Goal: Find specific page/section: Find specific page/section

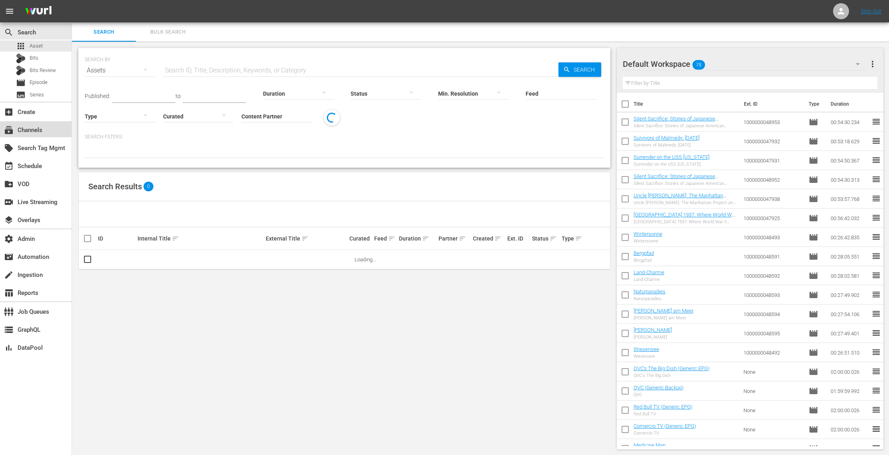
click at [48, 126] on div "subscriptions Channels" at bounding box center [36, 129] width 72 height 16
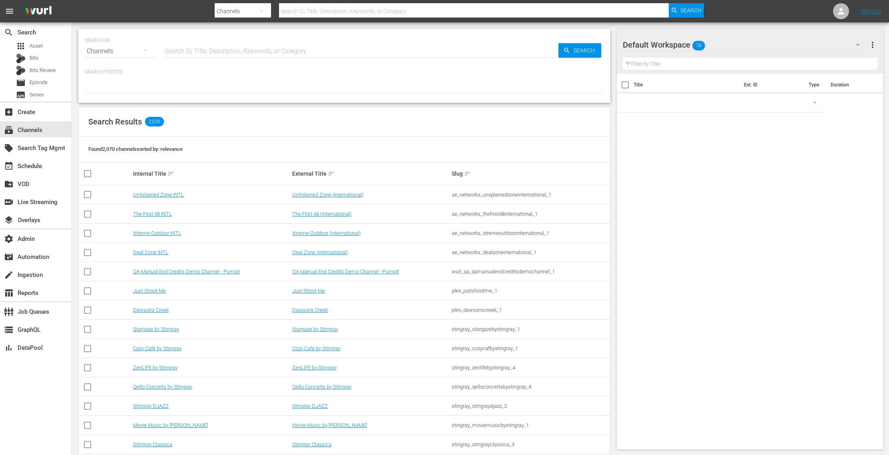
click at [204, 48] on input "text" at bounding box center [360, 51] width 395 height 19
paste input "bloomberg_quicktake_2"
type input "bloomberg_quicktake_2"
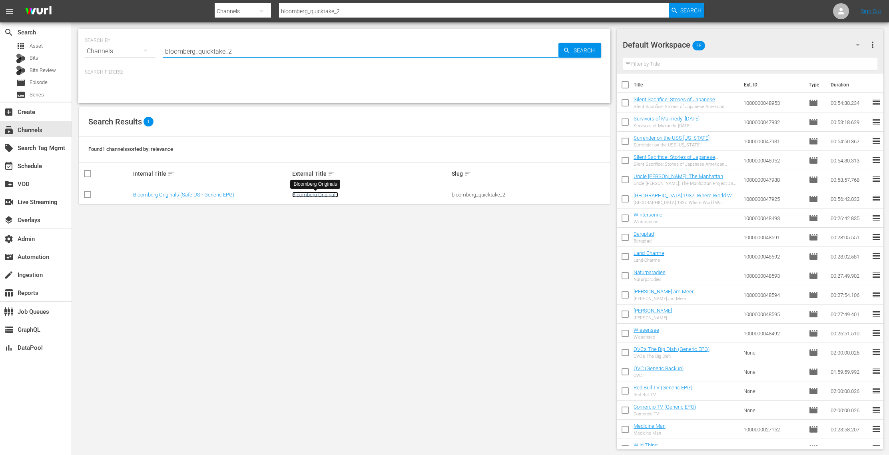
click at [314, 192] on link "Bloomberg Originals" at bounding box center [315, 194] width 46 height 6
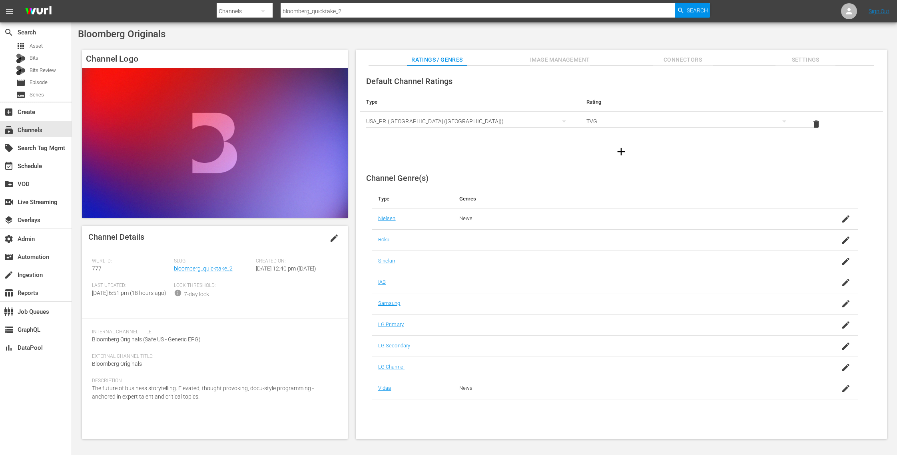
click at [804, 57] on span "Settings" at bounding box center [806, 60] width 60 height 10
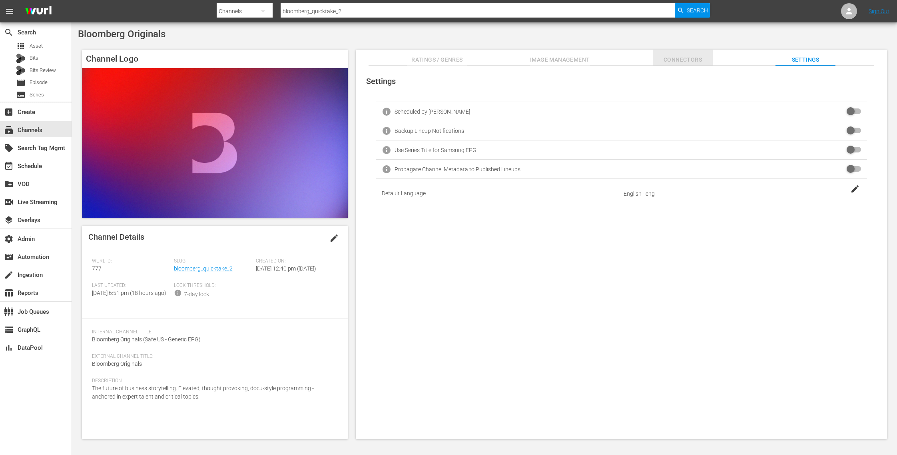
click at [672, 56] on span "Connectors" at bounding box center [683, 60] width 60 height 10
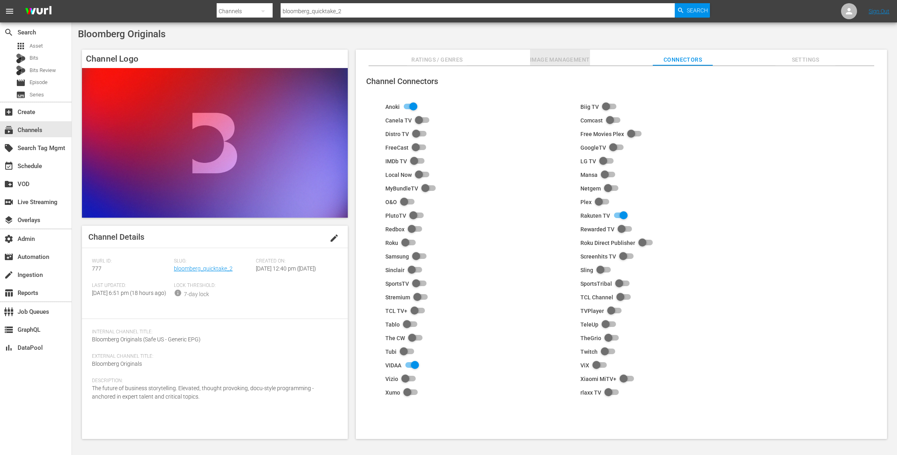
click at [569, 57] on span "Image Management" at bounding box center [560, 60] width 60 height 10
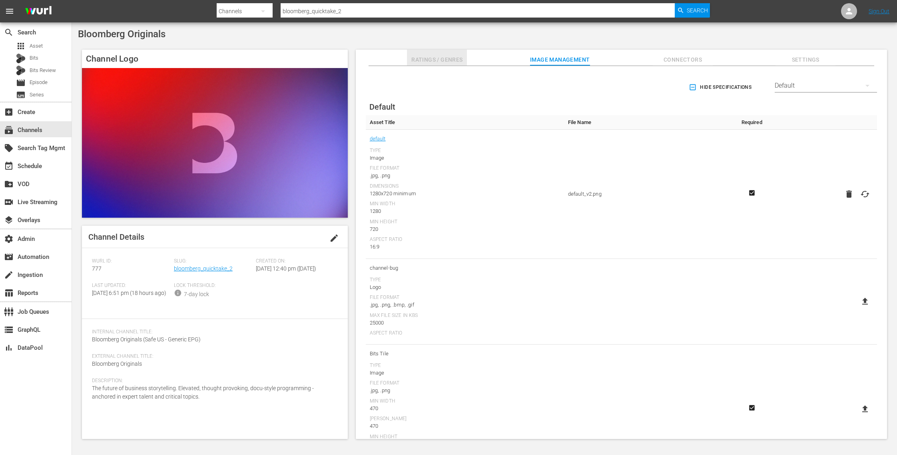
click at [451, 58] on span "Ratings / Genres" at bounding box center [437, 60] width 60 height 10
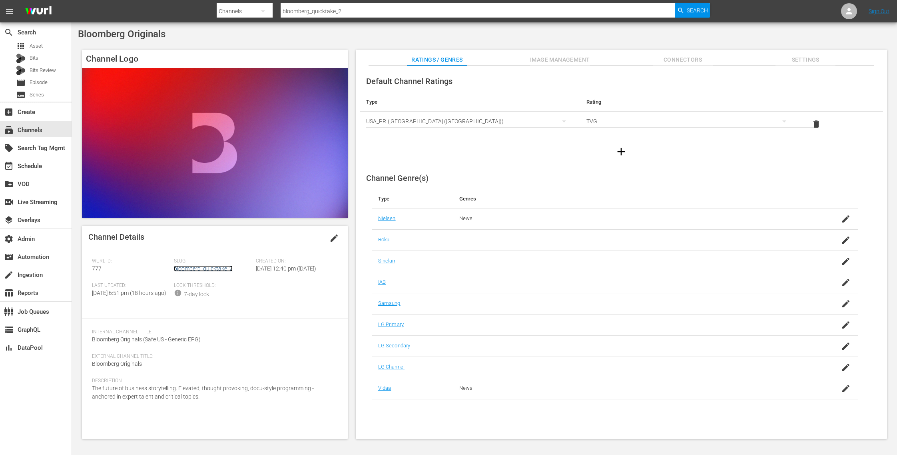
click at [223, 265] on link "bloomberg_quicktake_2" at bounding box center [203, 268] width 59 height 6
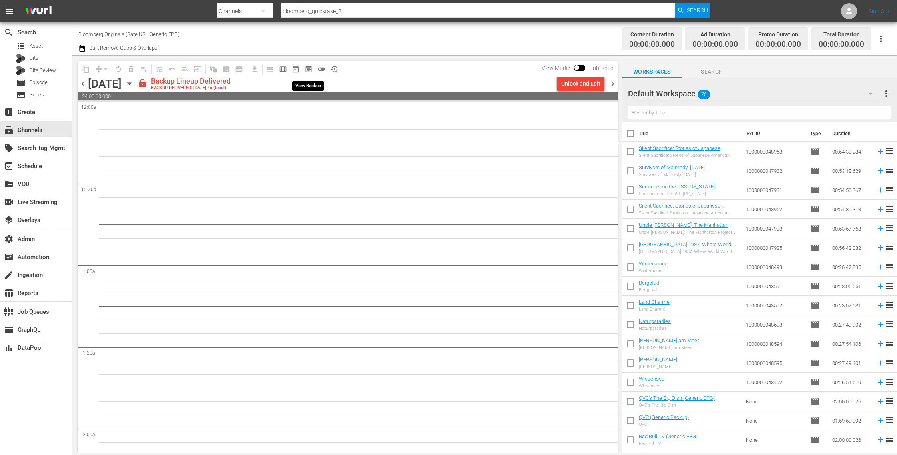
click at [308, 70] on span "preview_outlined" at bounding box center [309, 69] width 8 height 8
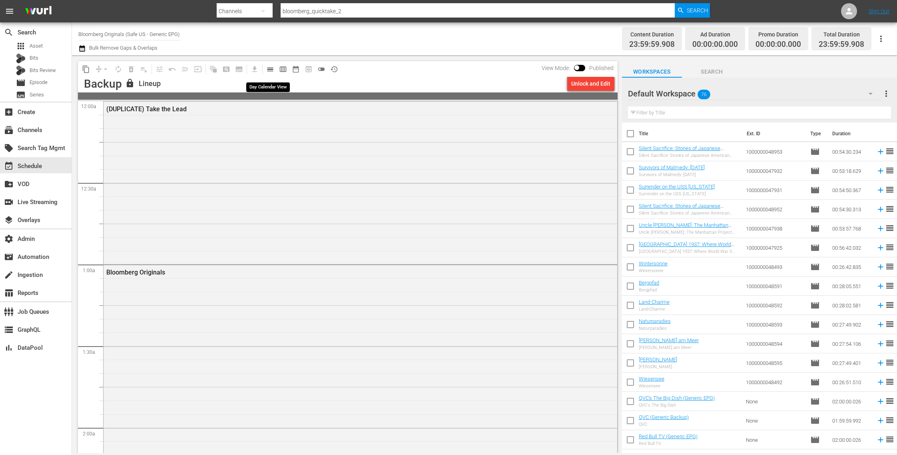
click at [267, 69] on span "calendar_view_day_outlined" at bounding box center [270, 69] width 8 height 8
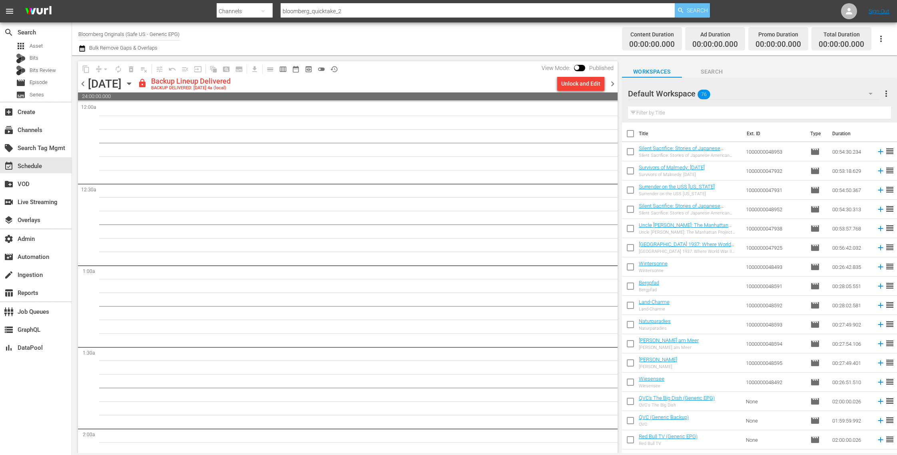
click at [692, 7] on span "Search" at bounding box center [697, 10] width 21 height 14
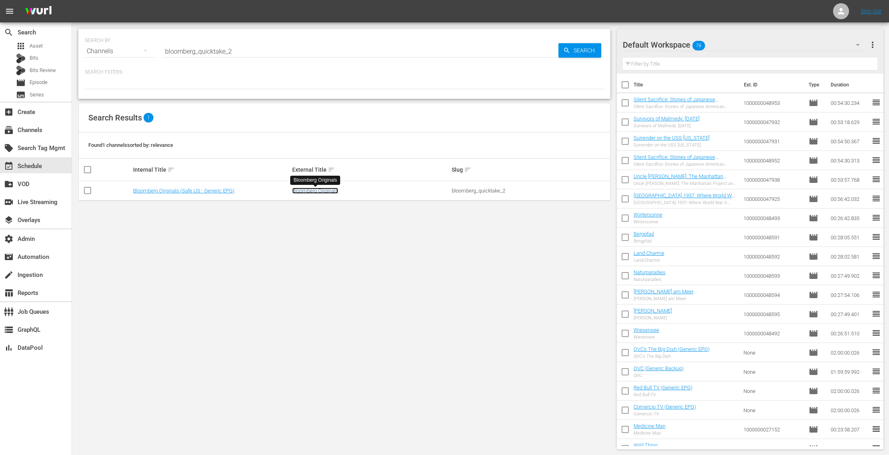
click at [319, 189] on link "Bloomberg Originals" at bounding box center [315, 190] width 46 height 6
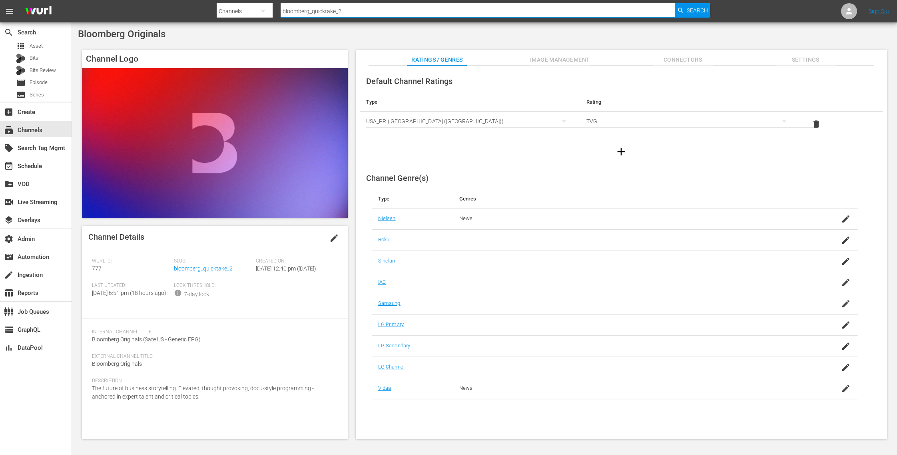
drag, startPoint x: 348, startPoint y: 13, endPoint x: 217, endPoint y: 5, distance: 131.7
click at [217, 5] on div "Search By Channels Search ID, Title, Description, Keywords, or Category bloombe…" at bounding box center [463, 11] width 493 height 19
paste input "bloombergtv_10"
type input "bloomberg_bloombergtv_10"
click at [706, 6] on span "Search" at bounding box center [697, 10] width 21 height 14
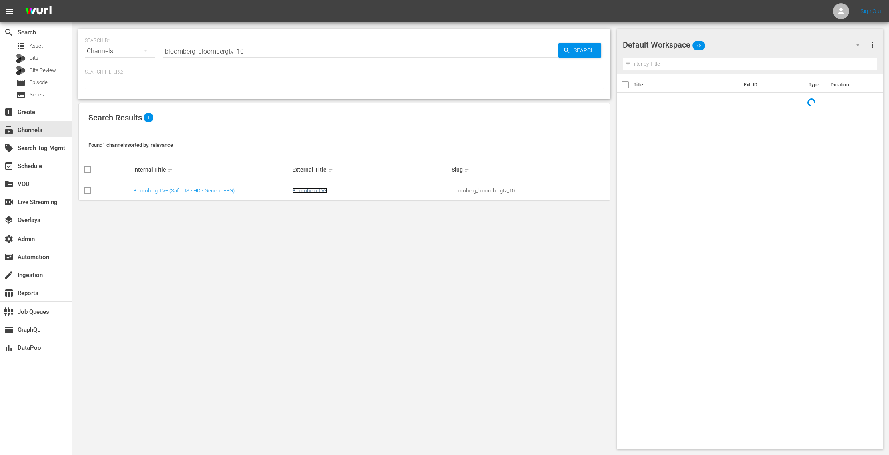
click at [307, 189] on link "Bloomberg TV+" at bounding box center [309, 190] width 35 height 6
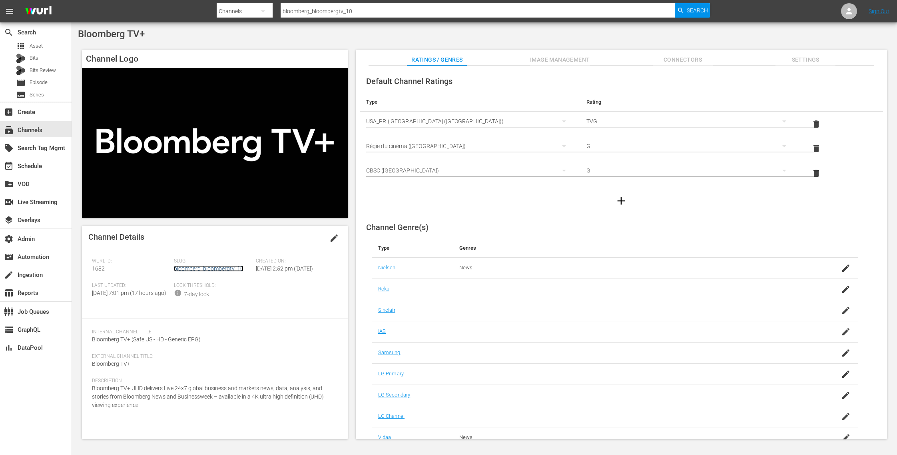
click at [235, 267] on link "bloomberg_bloombergtv_10" at bounding box center [209, 268] width 70 height 6
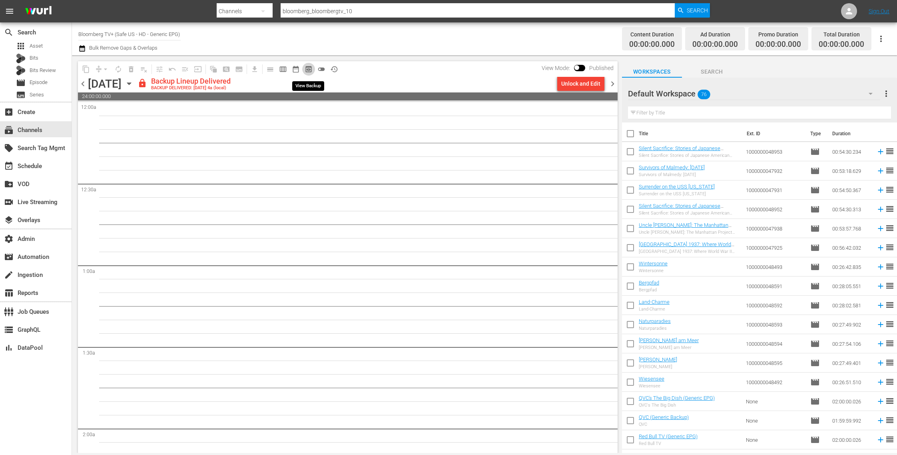
click at [311, 70] on span "preview_outlined" at bounding box center [309, 69] width 8 height 8
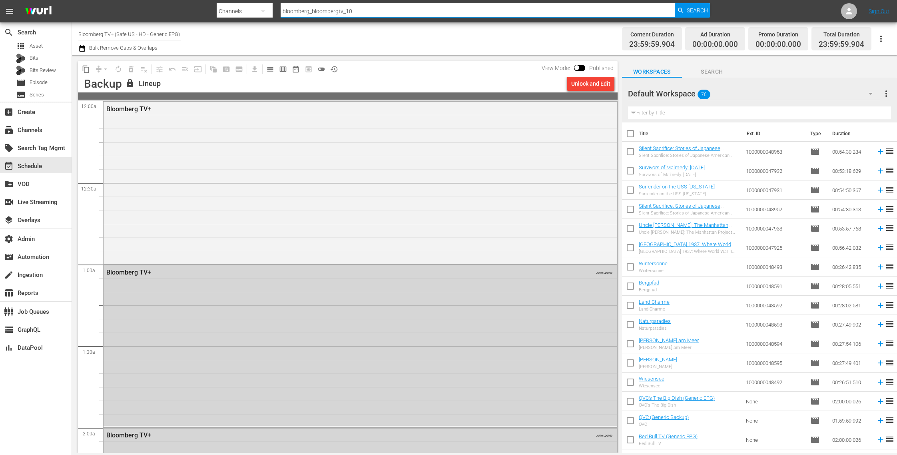
drag, startPoint x: 369, startPoint y: 10, endPoint x: 173, endPoint y: 11, distance: 195.5
click at [173, 11] on nav "menu Search By Channels Search ID, Title, Description, Keywords, or Category bl…" at bounding box center [448, 11] width 897 height 22
type input "[DATE]"
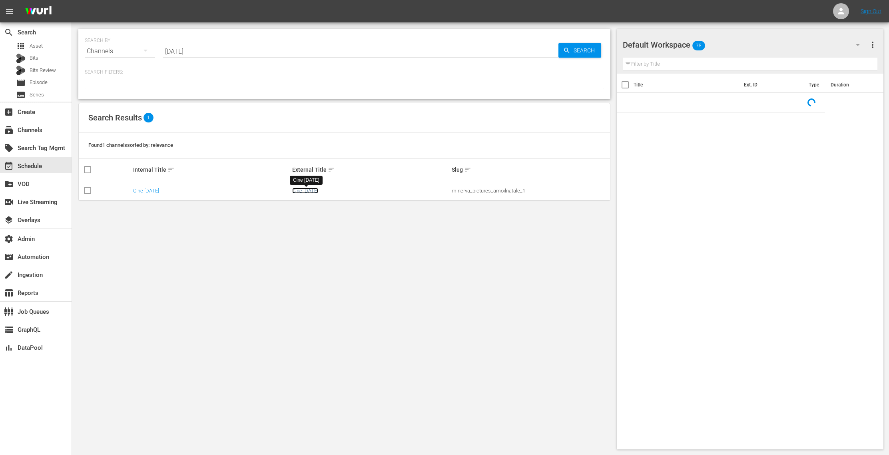
click at [298, 191] on link "Cine [DATE]" at bounding box center [305, 190] width 26 height 6
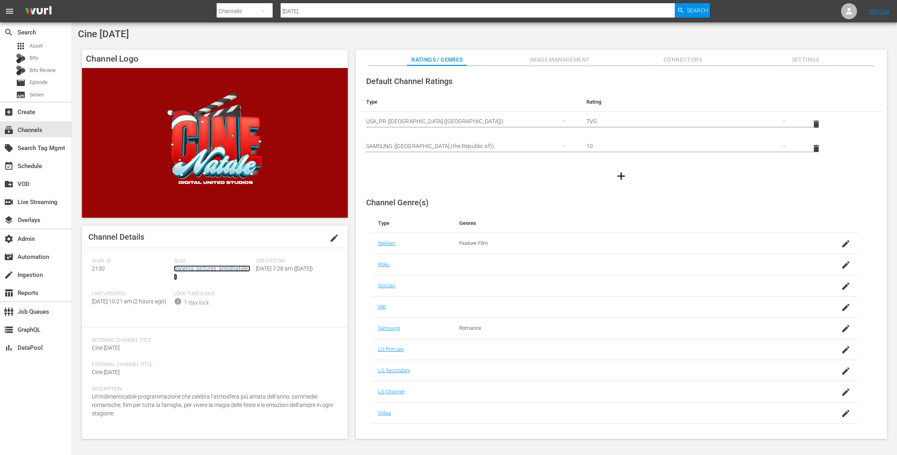
click at [236, 266] on link "minerva_pictures_amoilnatale_1" at bounding box center [212, 272] width 76 height 15
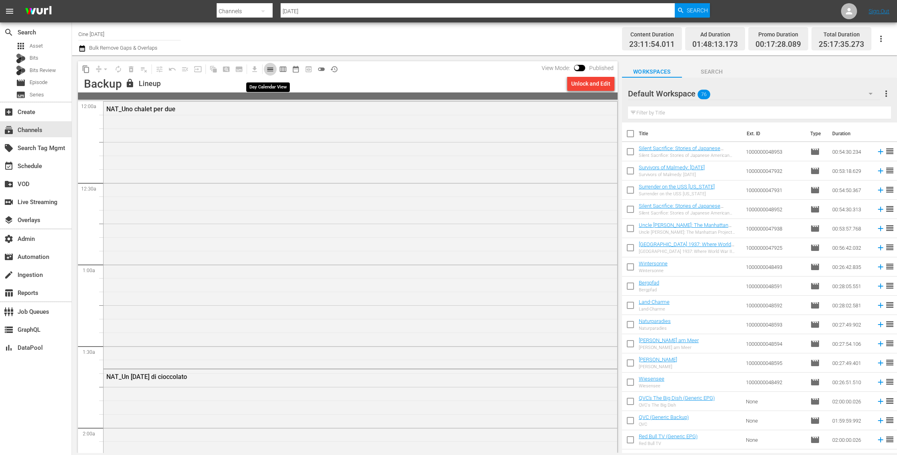
click at [271, 68] on span "calendar_view_day_outlined" at bounding box center [270, 69] width 8 height 8
